Goal: Transaction & Acquisition: Purchase product/service

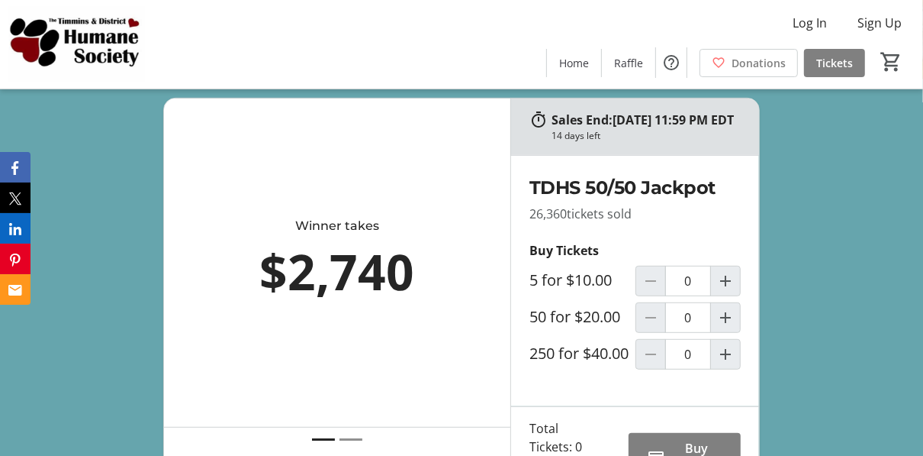
scroll to position [549, 0]
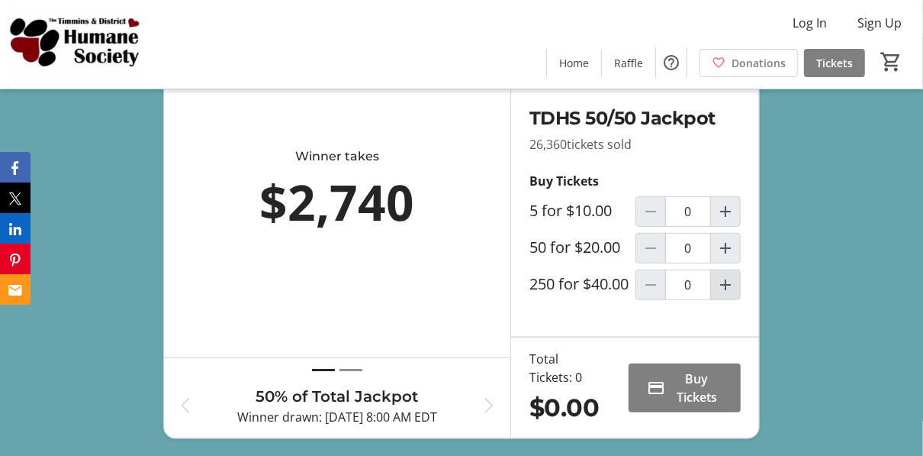
click at [727, 294] on mat-icon "Increment by one" at bounding box center [725, 284] width 18 height 18
type input "1"
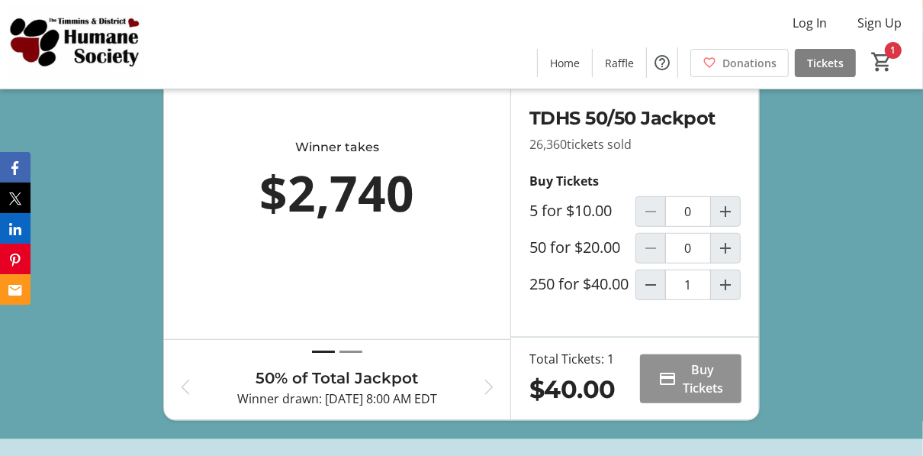
click at [704, 392] on span "Buy Tickets" at bounding box center [703, 378] width 40 height 37
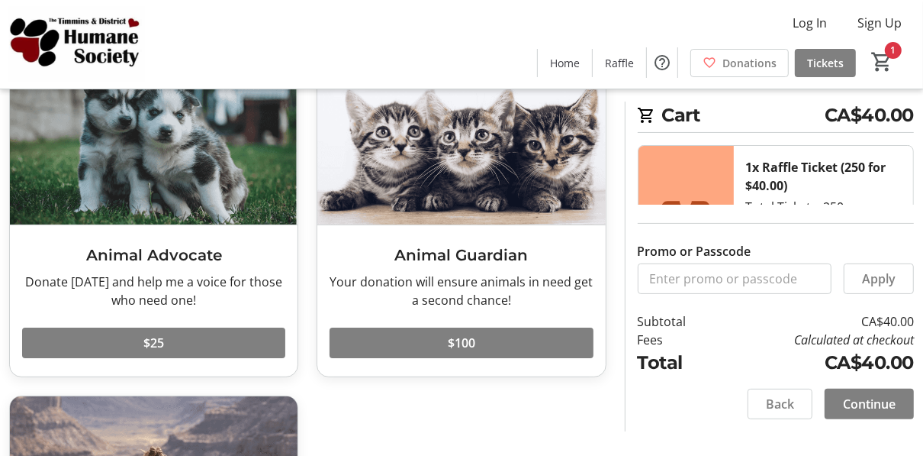
scroll to position [122, 0]
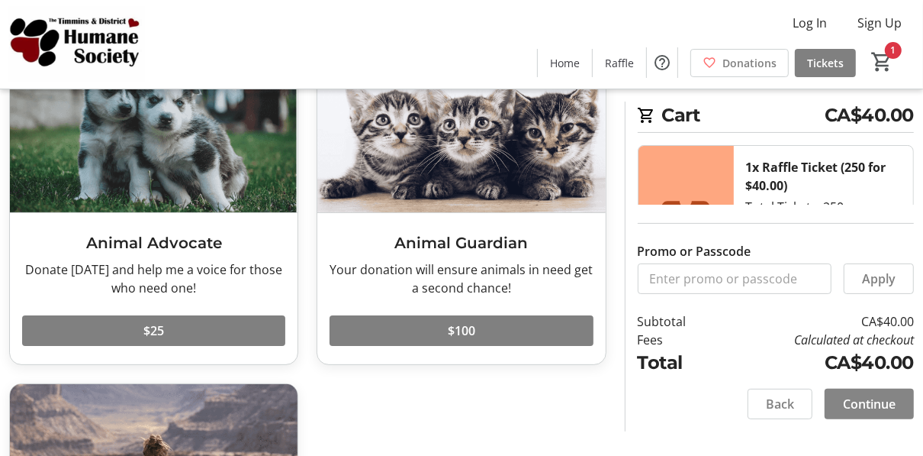
click at [864, 397] on span "Continue" at bounding box center [869, 403] width 53 height 18
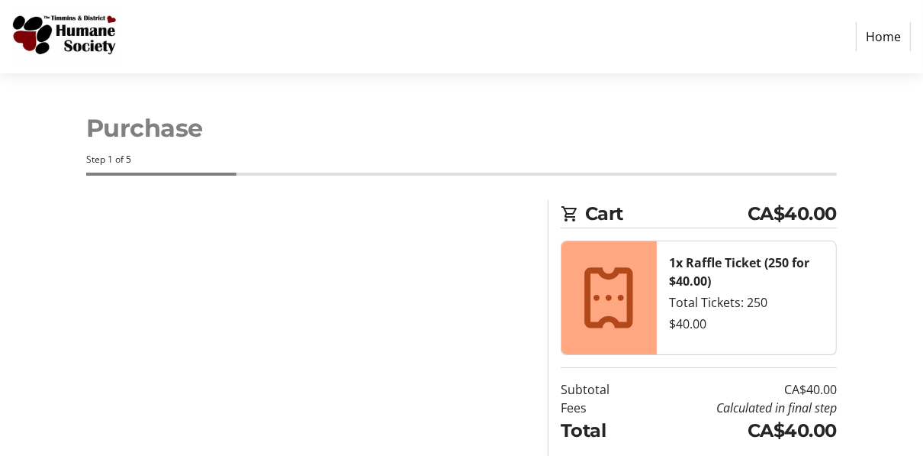
select select "CA"
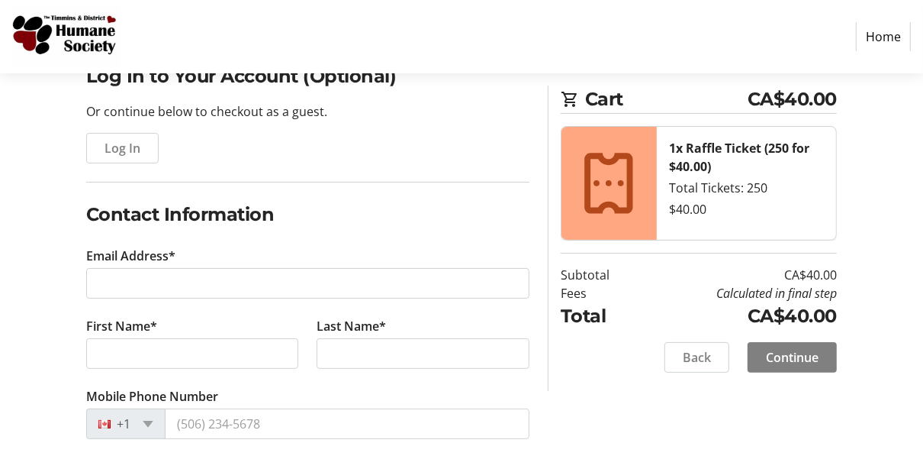
scroll to position [244, 0]
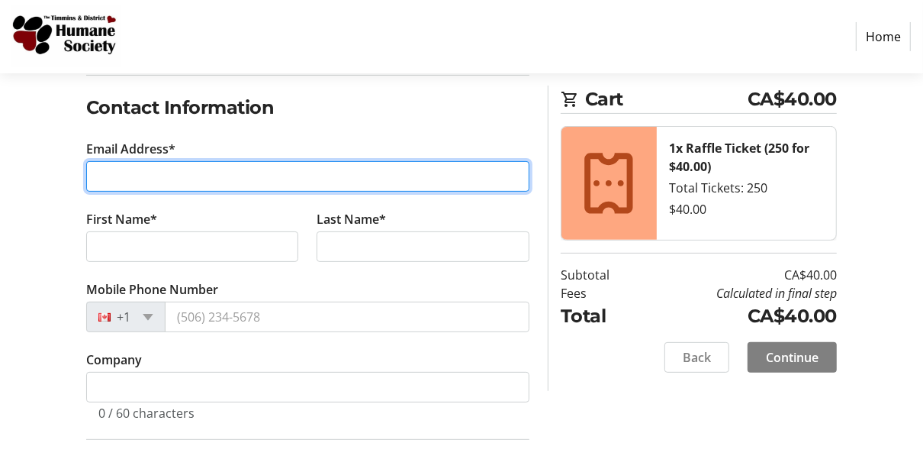
click at [208, 176] on input "Email Address*" at bounding box center [307, 176] width 443 height 31
type input "[EMAIL_ADDRESS][DOMAIN_NAME]"
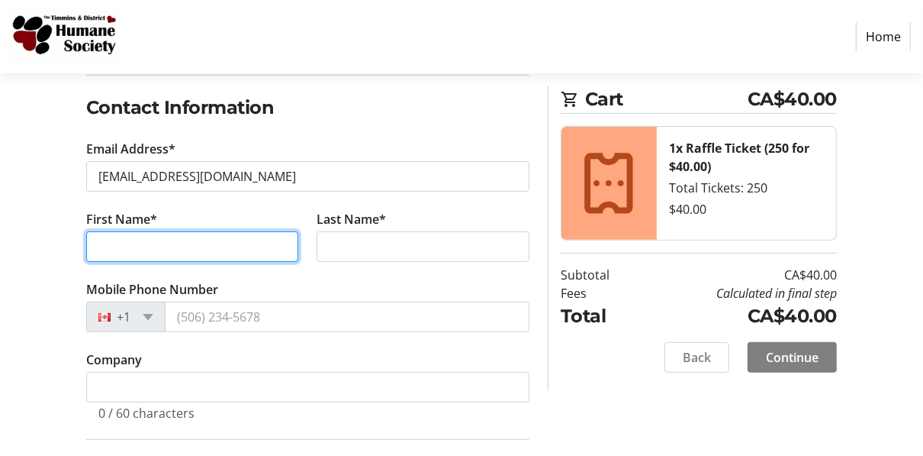
type input "[PERSON_NAME]"
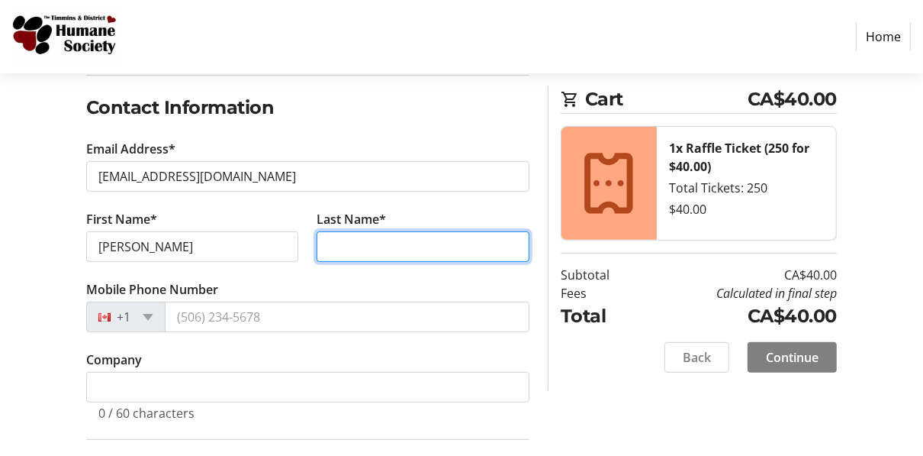
type input "[PERSON_NAME]"
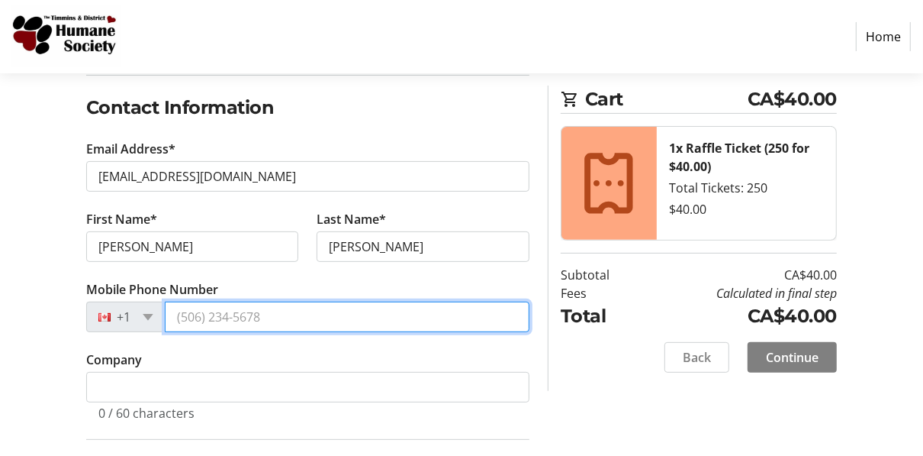
type input "[PHONE_NUMBER]"
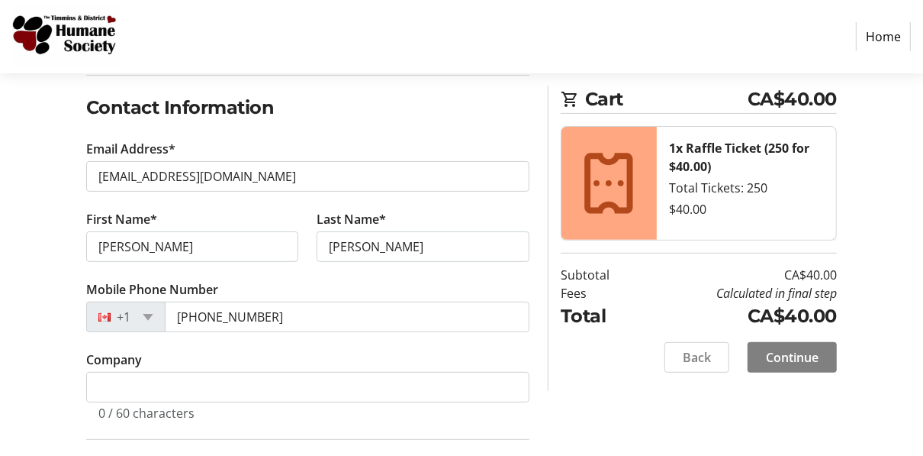
type input "[STREET_ADDRESS]"
type input "[GEOGRAPHIC_DATA]"
select select "ON"
type input "K4A 0A4"
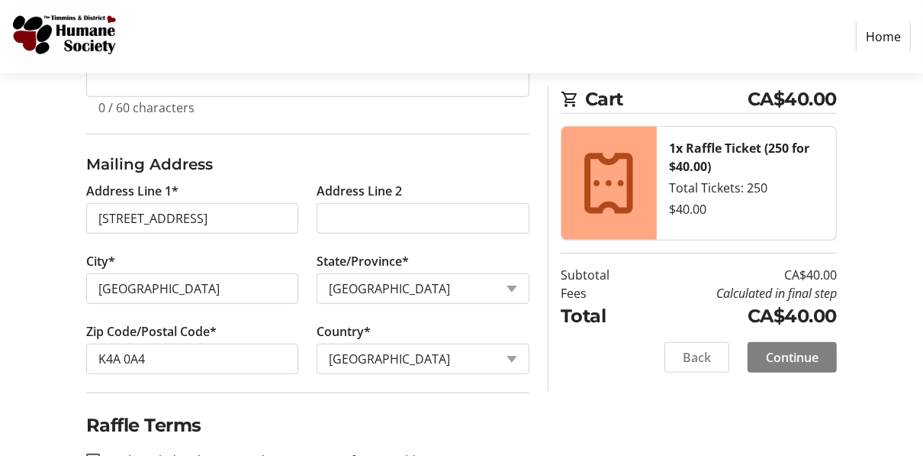
scroll to position [668, 0]
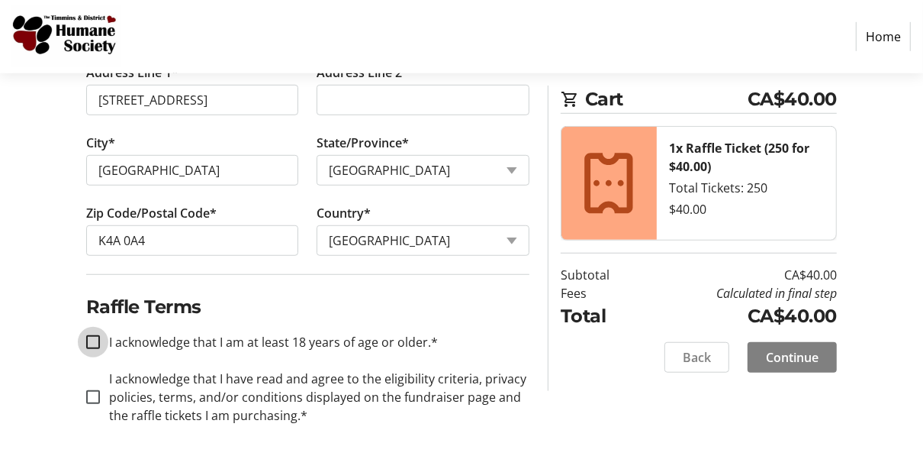
click at [93, 336] on input "I acknowledge that I am at least 18 years of age or older.*" at bounding box center [93, 342] width 14 height 14
checkbox input "true"
click at [95, 390] on input "I acknowledge that I have read and agree to the eligibility criteria, privacy p…" at bounding box center [93, 397] width 14 height 14
checkbox input "true"
click at [795, 361] on span "Continue" at bounding box center [792, 357] width 53 height 18
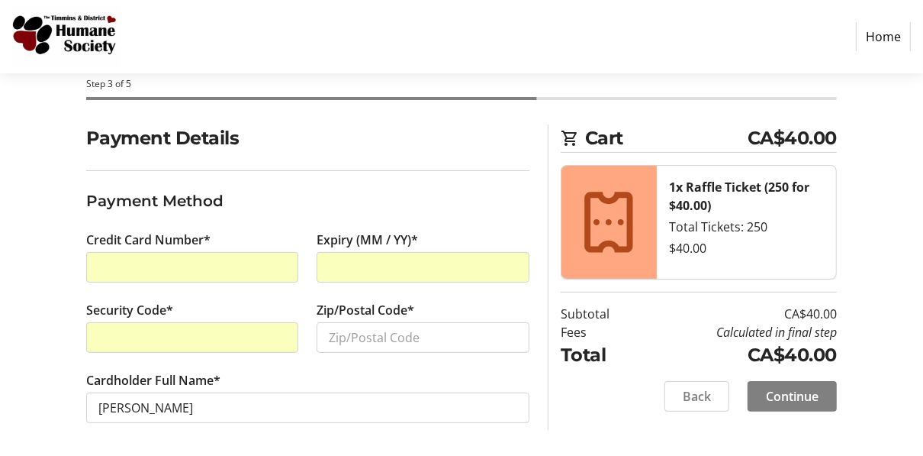
scroll to position [77, 0]
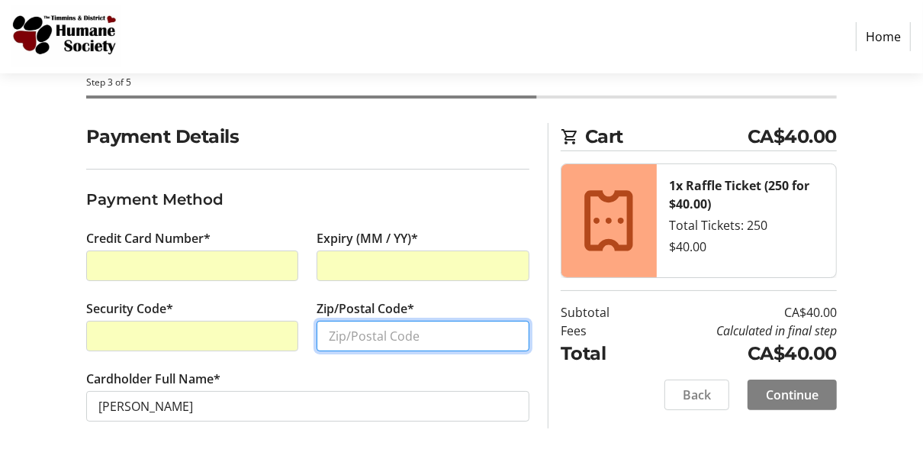
click at [345, 336] on input "Zip/Postal Code*" at bounding box center [423, 335] width 213 height 31
type input "K4A 0A4"
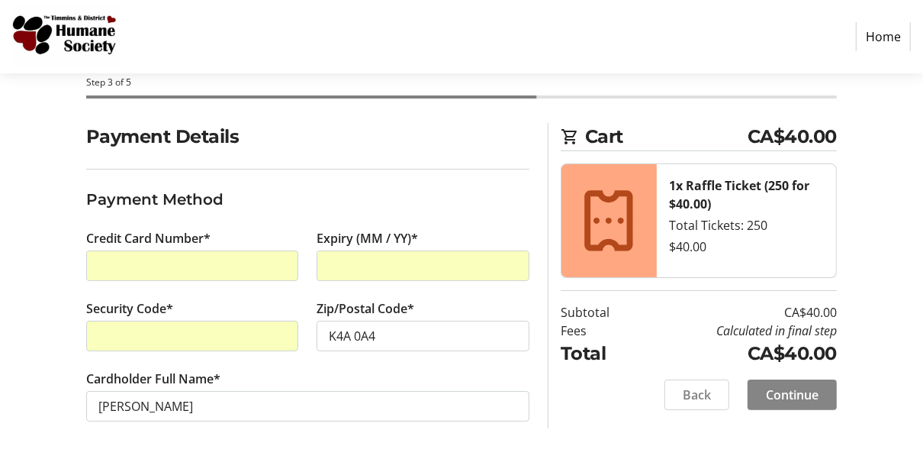
click at [802, 391] on span "Continue" at bounding box center [792, 394] width 53 height 18
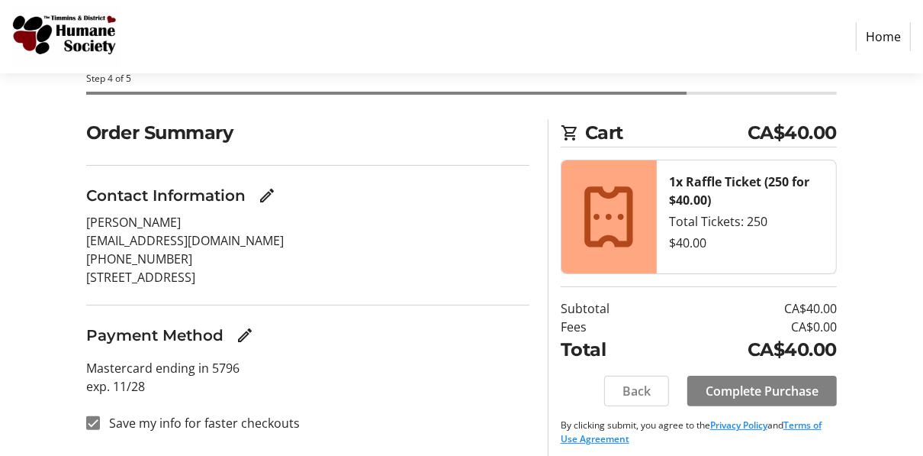
scroll to position [88, 0]
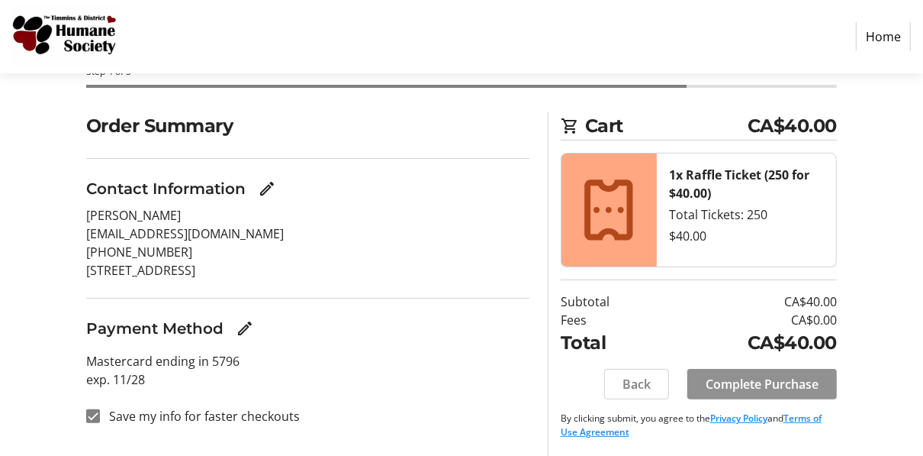
click at [730, 378] on span "Complete Purchase" at bounding box center [762, 384] width 113 height 18
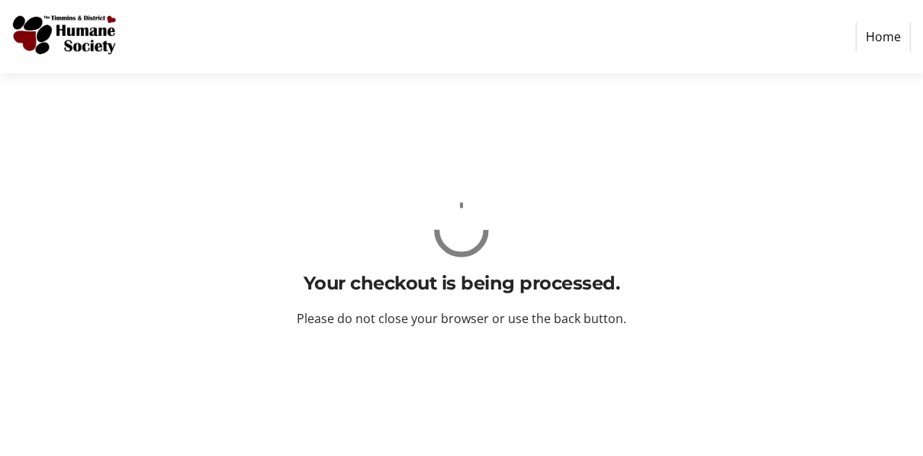
scroll to position [0, 0]
